Goal: Task Accomplishment & Management: Manage account settings

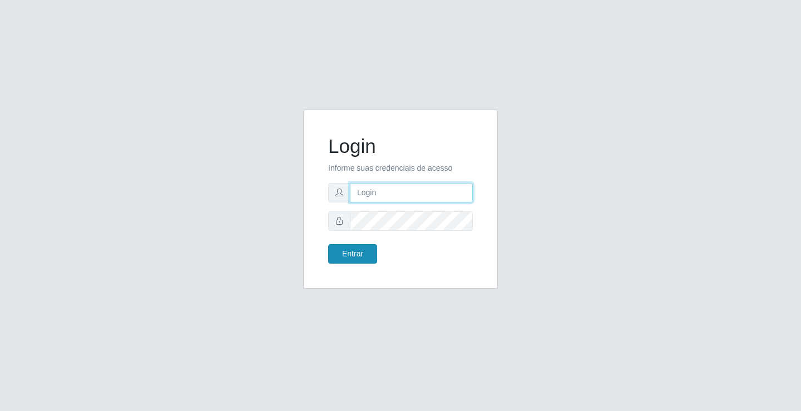
type input "[EMAIL_ADDRESS][DOMAIN_NAME]"
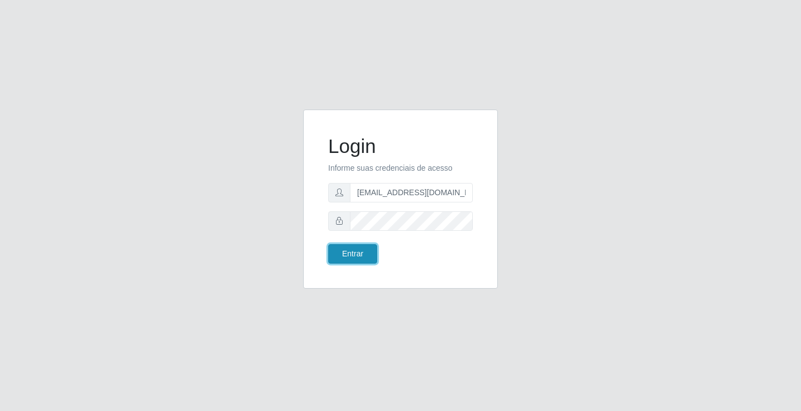
click at [360, 262] on button "Entrar" at bounding box center [352, 253] width 49 height 19
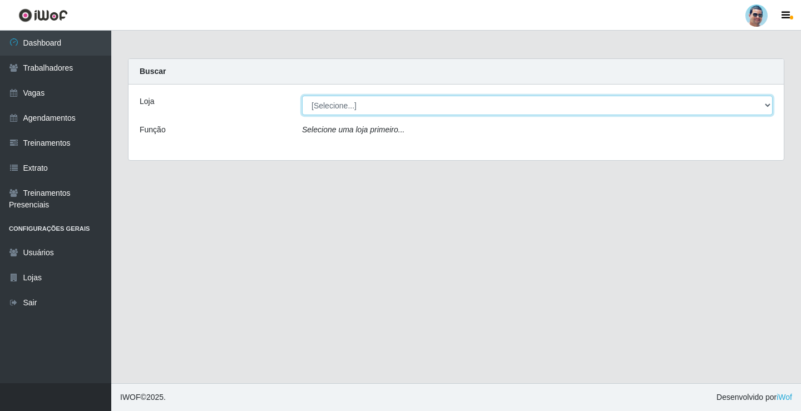
drag, startPoint x: 340, startPoint y: 101, endPoint x: 340, endPoint y: 109, distance: 7.8
click at [340, 101] on select "[Selecione...] Mercadinho Extrabom" at bounding box center [537, 105] width 470 height 19
select select "175"
click at [302, 96] on select "[Selecione...] Mercadinho Extrabom" at bounding box center [537, 105] width 470 height 19
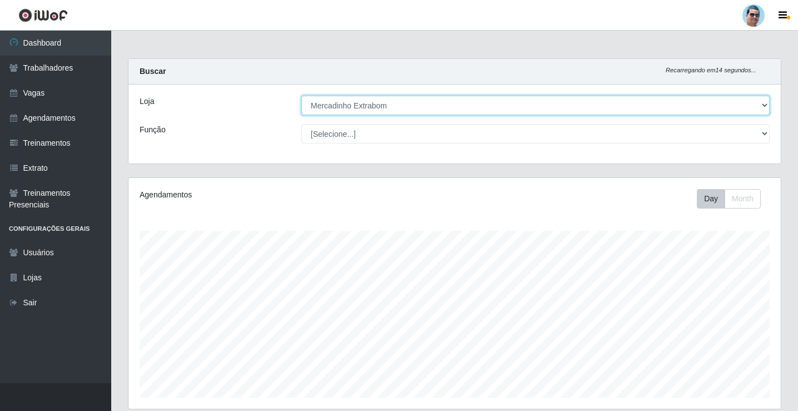
scroll to position [222, 0]
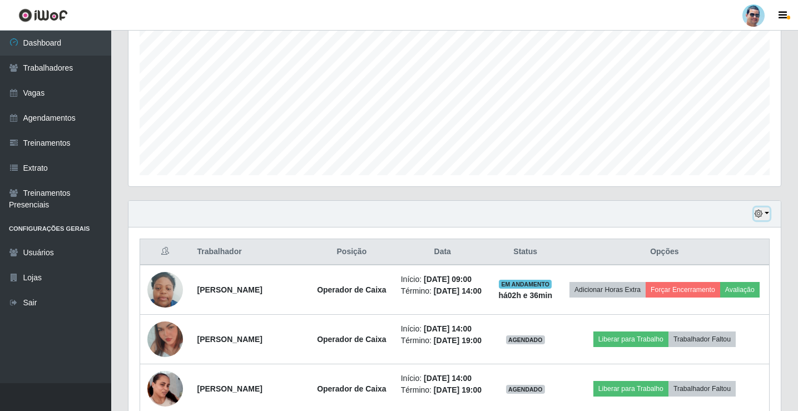
click at [763, 214] on button "button" at bounding box center [762, 213] width 16 height 13
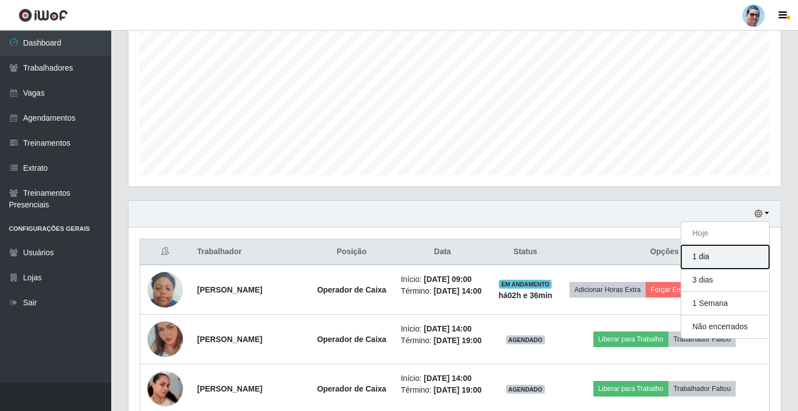
click at [707, 260] on button "1 dia" at bounding box center [725, 256] width 88 height 23
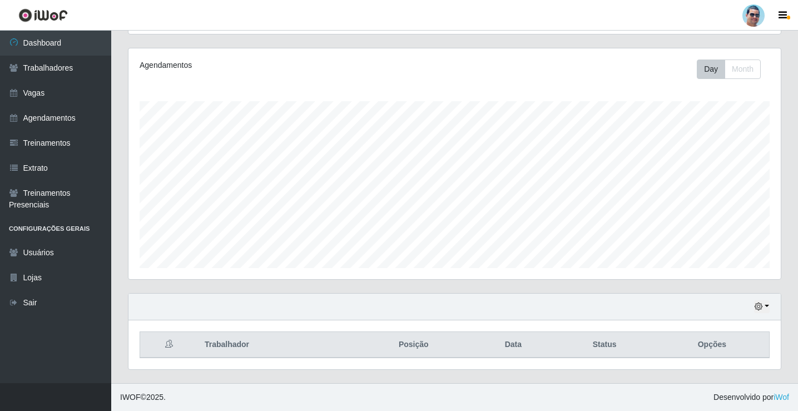
scroll to position [130, 0]
click at [760, 310] on icon "button" at bounding box center [759, 306] width 8 height 8
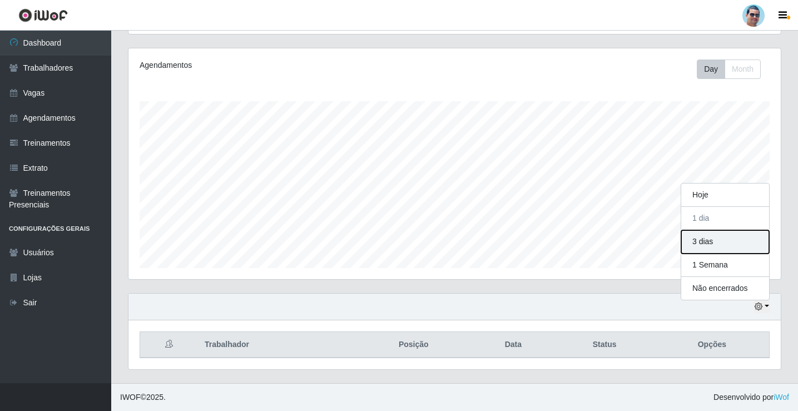
click at [714, 239] on button "3 dias" at bounding box center [725, 241] width 88 height 23
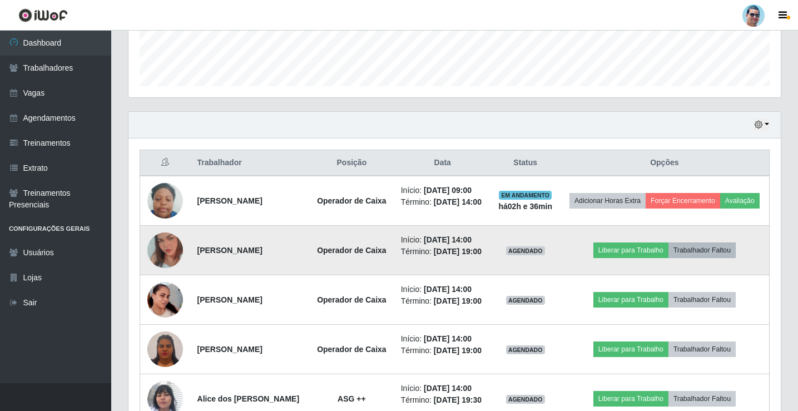
scroll to position [307, 0]
